Goal: Task Accomplishment & Management: Manage account settings

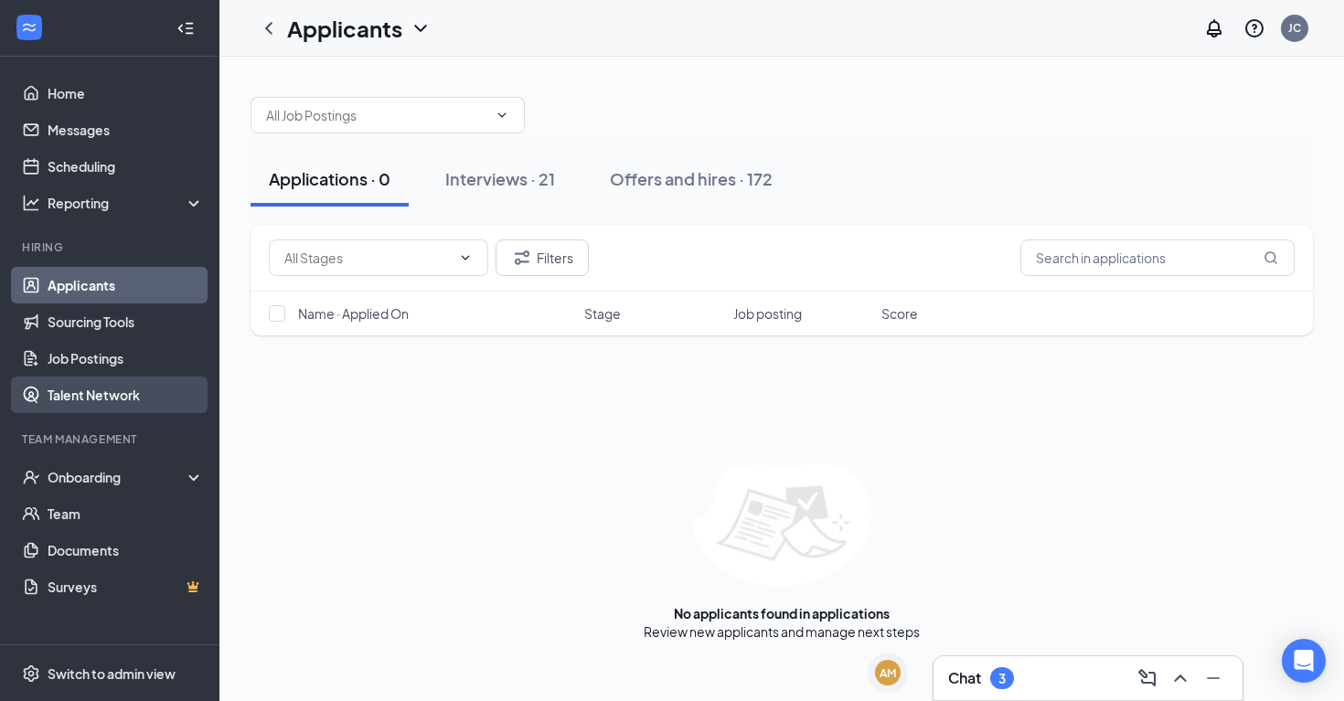
click at [91, 401] on link "Talent Network" at bounding box center [126, 395] width 156 height 37
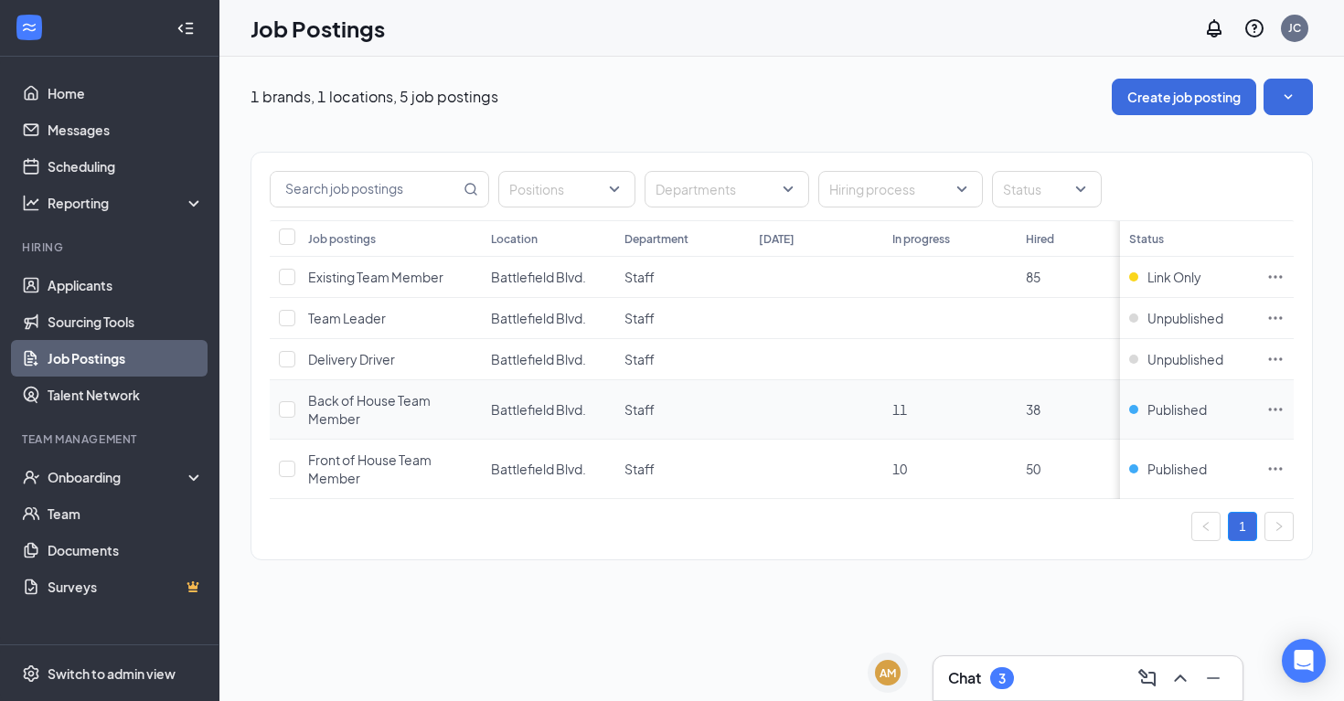
click at [1271, 413] on icon "Ellipses" at bounding box center [1275, 409] width 18 height 18
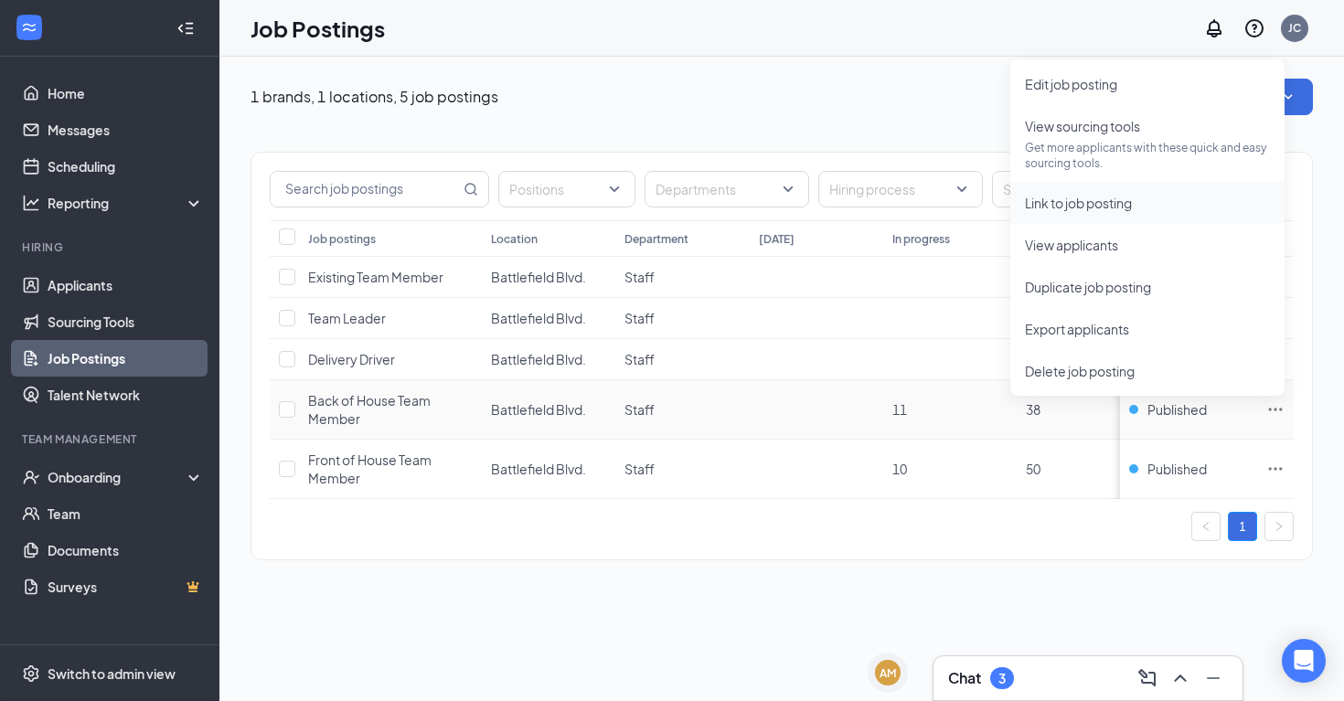
click at [1117, 205] on span "Link to job posting" at bounding box center [1078, 203] width 107 height 16
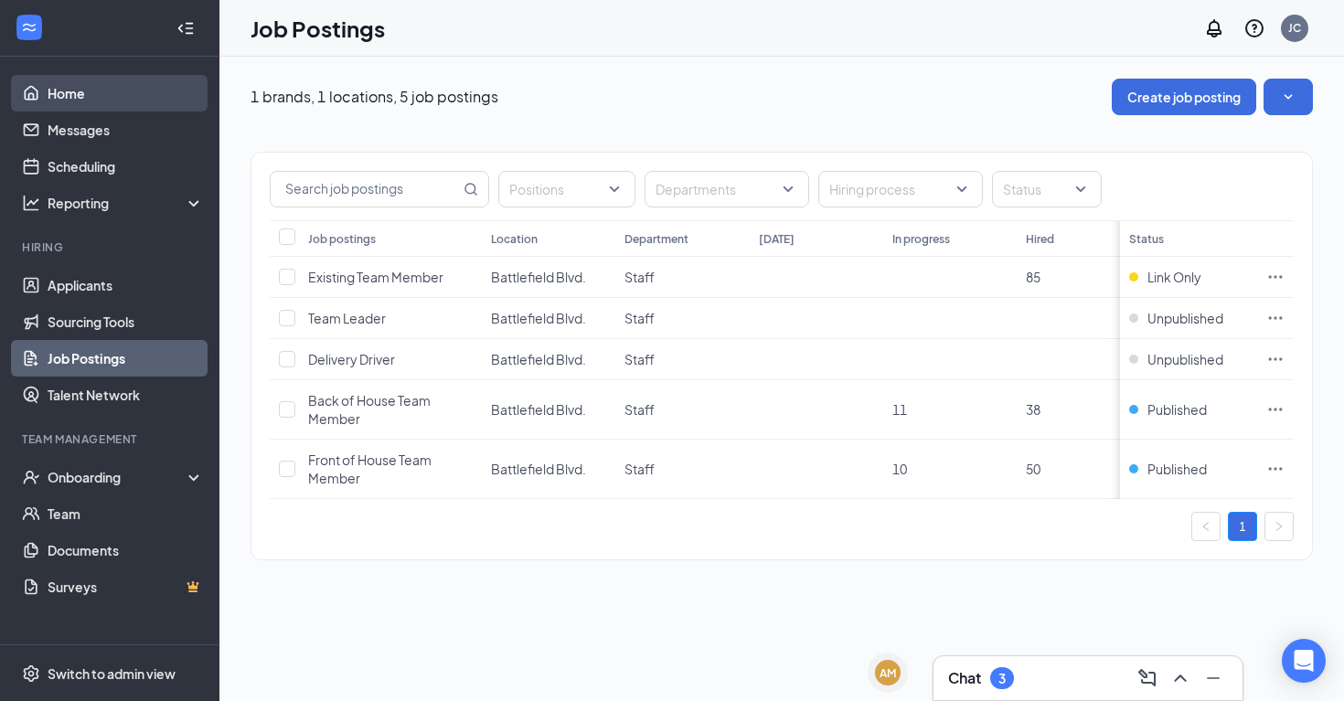
click at [92, 94] on link "Home" at bounding box center [126, 93] width 156 height 37
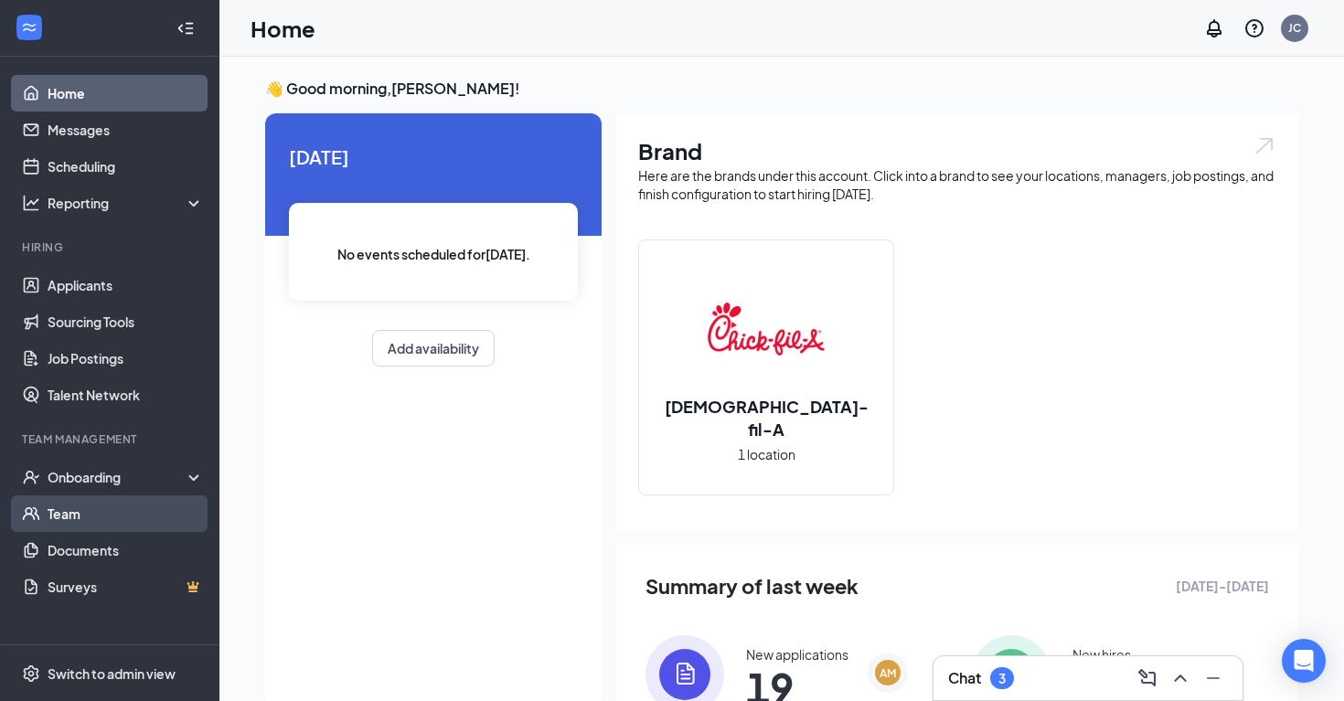
click at [64, 519] on link "Team" at bounding box center [126, 513] width 156 height 37
